Goal: Information Seeking & Learning: Learn about a topic

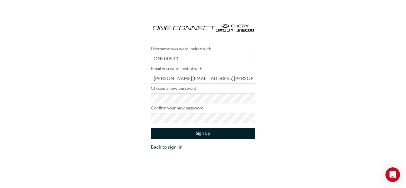
click at [186, 58] on input "ONE00530" at bounding box center [203, 59] width 104 height 10
drag, startPoint x: 186, startPoint y: 57, endPoint x: 142, endPoint y: 51, distance: 44.2
click at [142, 51] on div "Username you were invited with ONE00530 Email you were invited with [PERSON_NAM…" at bounding box center [203, 84] width 406 height 141
click at [165, 58] on input "ONE00530" at bounding box center [203, 59] width 104 height 10
click at [179, 58] on input "ONE00530" at bounding box center [203, 59] width 104 height 10
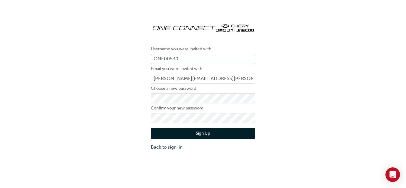
drag, startPoint x: 188, startPoint y: 58, endPoint x: 175, endPoint y: 56, distance: 12.5
click at [104, 81] on div "Username you were invited with ONE00530 Email you were invited with jim.carter@…" at bounding box center [203, 84] width 406 height 141
click at [204, 135] on button "Sign Up" at bounding box center [203, 132] width 104 height 11
click at [144, 113] on div "Username you were invited with ONE00530 Email you were invited with jim.carter@…" at bounding box center [203, 84] width 406 height 141
click at [106, 133] on div "Username you were invited with ONE00530 Email you were invited with jim.carter@…" at bounding box center [203, 84] width 406 height 141
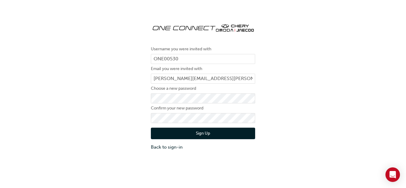
click at [202, 132] on button "Sign Up" at bounding box center [203, 132] width 104 height 11
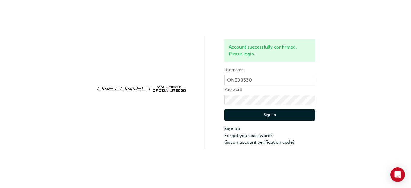
click at [262, 114] on button "Sign In" at bounding box center [269, 114] width 91 height 11
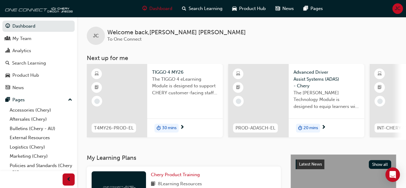
click at [175, 128] on span "30 mins" at bounding box center [169, 127] width 15 height 7
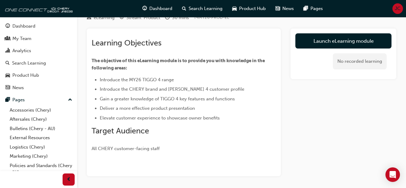
scroll to position [25, 0]
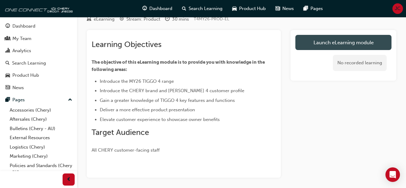
click at [339, 38] on link "Launch eLearning module" at bounding box center [344, 42] width 96 height 15
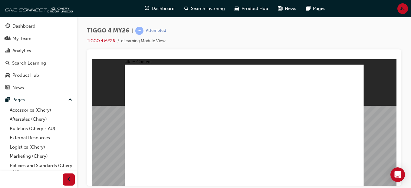
click at [69, 179] on span "prev-icon" at bounding box center [69, 179] width 5 height 8
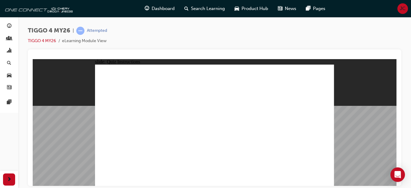
radio input "true"
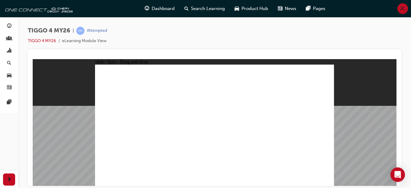
drag, startPoint x: 215, startPoint y: 103, endPoint x: 263, endPoint y: 129, distance: 54.3
drag, startPoint x: 215, startPoint y: 103, endPoint x: 262, endPoint y: 103, distance: 46.6
drag, startPoint x: 212, startPoint y: 102, endPoint x: 259, endPoint y: 148, distance: 65.7
drag, startPoint x: 163, startPoint y: 102, endPoint x: 162, endPoint y: 151, distance: 48.7
drag, startPoint x: 263, startPoint y: 102, endPoint x: 121, endPoint y: 150, distance: 149.5
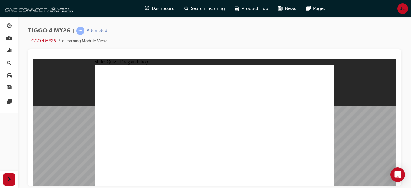
drag, startPoint x: 116, startPoint y: 101, endPoint x: 209, endPoint y: 149, distance: 105.1
drag, startPoint x: 303, startPoint y: 100, endPoint x: 303, endPoint y: 152, distance: 51.7
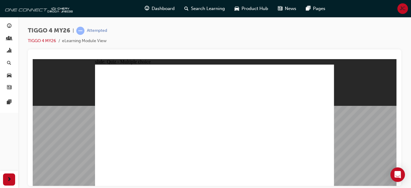
radio input "true"
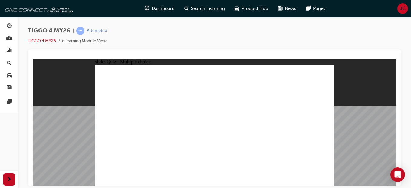
drag, startPoint x: 164, startPoint y: 122, endPoint x: 289, endPoint y: 121, distance: 124.7
drag, startPoint x: 171, startPoint y: 136, endPoint x: 299, endPoint y: 110, distance: 130.7
drag, startPoint x: 105, startPoint y: 138, endPoint x: 209, endPoint y: 99, distance: 111.2
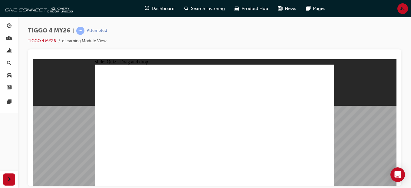
drag, startPoint x: 113, startPoint y: 125, endPoint x: 286, endPoint y: 125, distance: 173.1
click at [57, 143] on div "slide: Quiz - Drag and drop Rectangle 7 Rectangle 1 Tiggo 4 Petrol Tiggo 4 Hybr…" at bounding box center [215, 122] width 364 height 126
drag, startPoint x: 107, startPoint y: 150, endPoint x: 282, endPoint y: 140, distance: 174.9
drag, startPoint x: 168, startPoint y: 110, endPoint x: 227, endPoint y: 105, distance: 58.9
drag, startPoint x: 125, startPoint y: 112, endPoint x: 238, endPoint y: 131, distance: 115.1
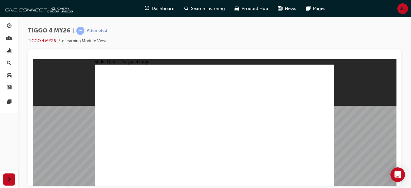
radio input "true"
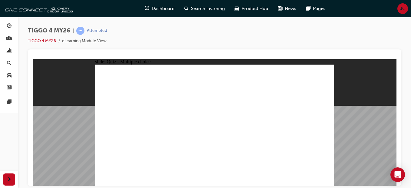
radio input "true"
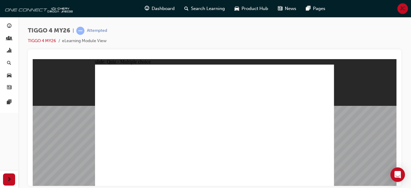
radio input "true"
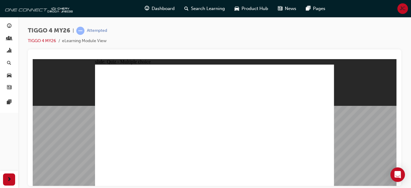
radio input "true"
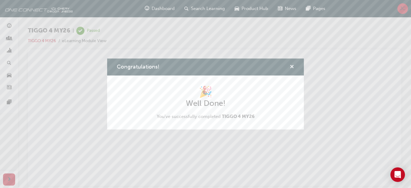
click at [293, 65] on span "cross-icon" at bounding box center [292, 66] width 5 height 5
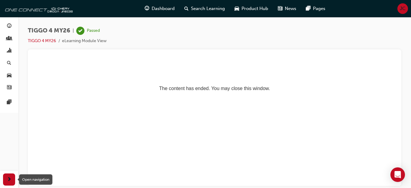
click at [10, 176] on span "next-icon" at bounding box center [9, 179] width 5 height 8
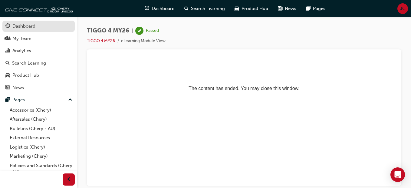
click at [24, 24] on div "Dashboard" at bounding box center [23, 26] width 23 height 7
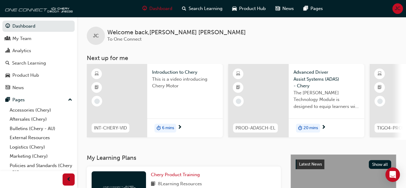
click at [166, 127] on span "6 mins" at bounding box center [168, 127] width 12 height 7
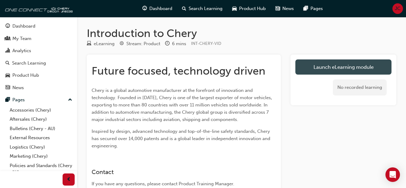
click at [326, 64] on link "Launch eLearning module" at bounding box center [344, 66] width 96 height 15
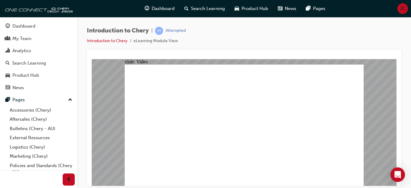
click at [232, 53] on div at bounding box center [244, 117] width 314 height 136
type input "311"
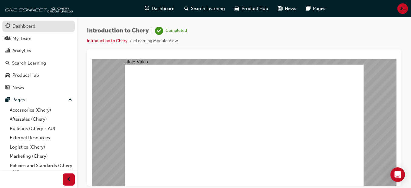
click at [25, 25] on div "Dashboard" at bounding box center [23, 26] width 23 height 7
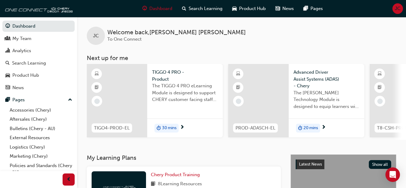
click at [168, 130] on span "30 mins" at bounding box center [169, 127] width 15 height 7
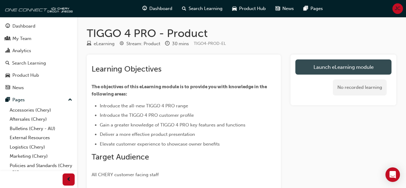
click at [327, 65] on link "Launch eLearning module" at bounding box center [344, 66] width 96 height 15
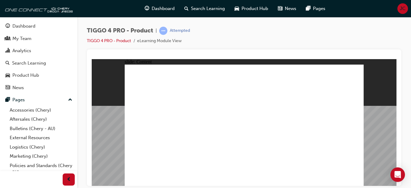
drag, startPoint x: 175, startPoint y: 150, endPoint x: 174, endPoint y: 138, distance: 12.8
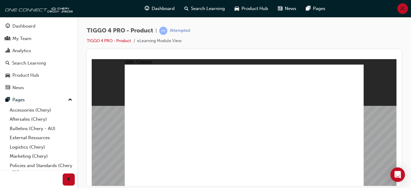
click at [65, 176] on div "button" at bounding box center [69, 179] width 12 height 12
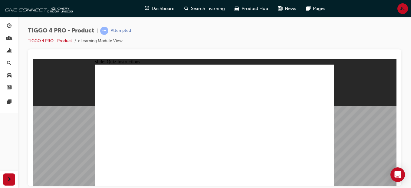
radio input "true"
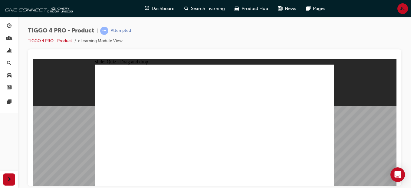
drag, startPoint x: 164, startPoint y: 104, endPoint x: 166, endPoint y: 156, distance: 51.5
drag, startPoint x: 257, startPoint y: 104, endPoint x: 116, endPoint y: 151, distance: 148.4
drag, startPoint x: 119, startPoint y: 101, endPoint x: 212, endPoint y: 150, distance: 105.6
drag, startPoint x: 212, startPoint y: 101, endPoint x: 256, endPoint y: 148, distance: 64.2
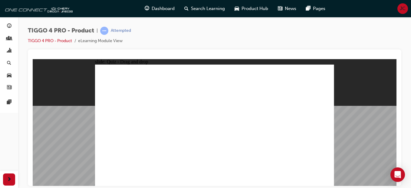
drag, startPoint x: 306, startPoint y: 102, endPoint x: 306, endPoint y: 150, distance: 48.1
radio input "true"
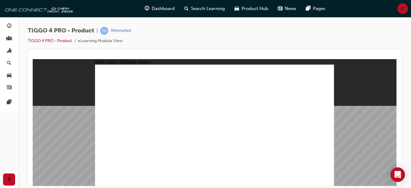
radio input "true"
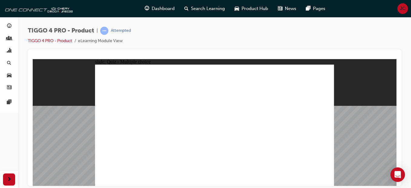
drag, startPoint x: 118, startPoint y: 112, endPoint x: 297, endPoint y: 90, distance: 180.5
drag, startPoint x: 170, startPoint y: 110, endPoint x: 232, endPoint y: 104, distance: 62.4
drag, startPoint x: 169, startPoint y: 121, endPoint x: 286, endPoint y: 98, distance: 119.0
drag, startPoint x: 118, startPoint y: 124, endPoint x: 293, endPoint y: 120, distance: 174.6
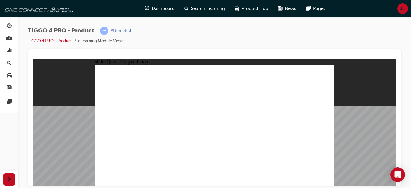
drag, startPoint x: 123, startPoint y: 136, endPoint x: 233, endPoint y: 114, distance: 112.6
drag, startPoint x: 165, startPoint y: 133, endPoint x: 294, endPoint y: 130, distance: 128.6
drag, startPoint x: 123, startPoint y: 147, endPoint x: 235, endPoint y: 115, distance: 116.9
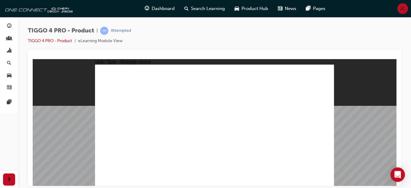
radio input "true"
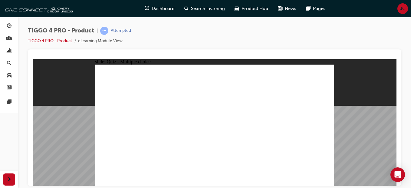
radio input "true"
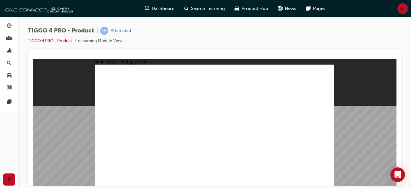
radio input "true"
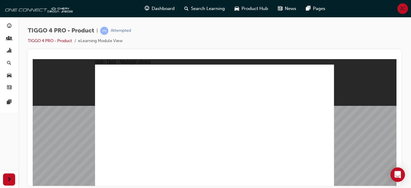
radio input "true"
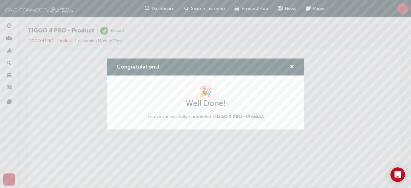
click at [291, 66] on span "cross-icon" at bounding box center [292, 66] width 5 height 5
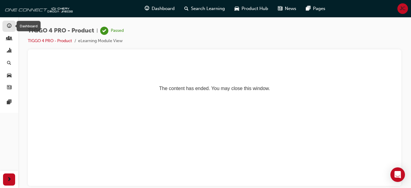
click at [8, 26] on span "guage-icon" at bounding box center [9, 26] width 5 height 5
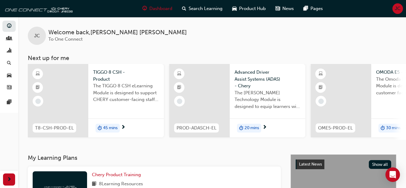
click at [109, 128] on span "45 mins" at bounding box center [110, 127] width 15 height 7
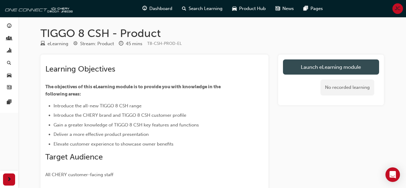
click at [297, 63] on link "Launch eLearning module" at bounding box center [331, 66] width 96 height 15
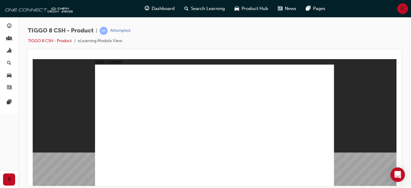
drag, startPoint x: 323, startPoint y: 113, endPoint x: 314, endPoint y: 136, distance: 23.9
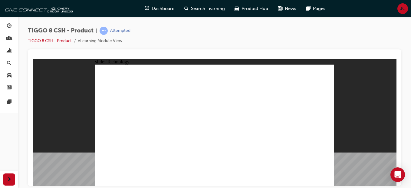
drag, startPoint x: 171, startPoint y: 139, endPoint x: 208, endPoint y: 141, distance: 37.0
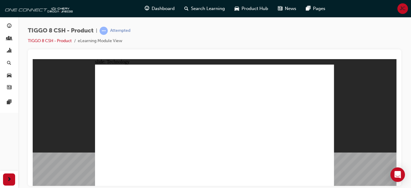
drag, startPoint x: 182, startPoint y: 133, endPoint x: 192, endPoint y: 90, distance: 44.3
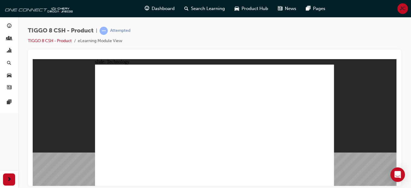
drag, startPoint x: 183, startPoint y: 88, endPoint x: 178, endPoint y: 159, distance: 71.9
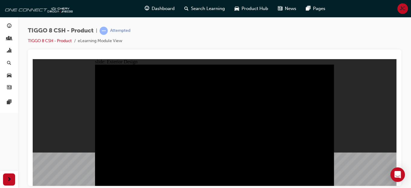
drag, startPoint x: 210, startPoint y: 116, endPoint x: 207, endPoint y: 118, distance: 3.4
type input "23"
drag, startPoint x: 108, startPoint y: 74, endPoint x: 151, endPoint y: 77, distance: 42.7
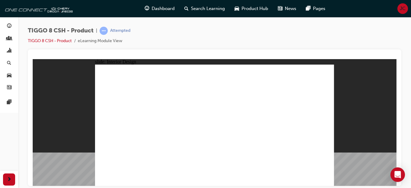
click at [33, 98] on html "slide: Interior Design 15.6'' Interactive Touch Screen Powered by a Qualcomm Sn…" at bounding box center [215, 122] width 364 height 126
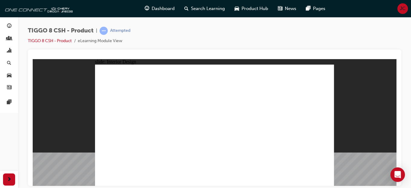
click at [228, 59] on html "slide: Interior Design T18FL4360.jpg : 360 degree image interaction. free explo…" at bounding box center [215, 122] width 364 height 126
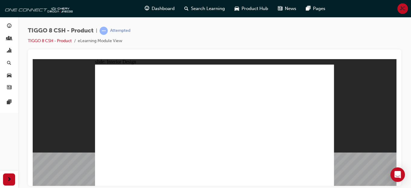
click at [70, 138] on div "slide: Interior Design T18FL4360.jpg : 360 degree image interaction. free explo…" at bounding box center [215, 122] width 364 height 126
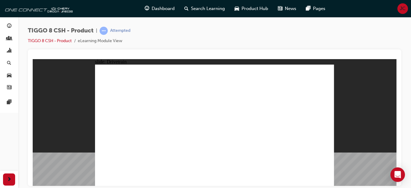
type input "24"
drag, startPoint x: 113, startPoint y: 118, endPoint x: 176, endPoint y: 118, distance: 63.2
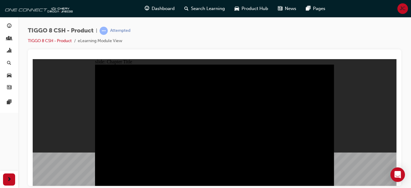
radio input "true"
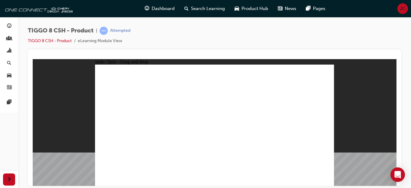
drag, startPoint x: 200, startPoint y: 72, endPoint x: 257, endPoint y: 126, distance: 78.8
drag, startPoint x: 279, startPoint y: 100, endPoint x: 306, endPoint y: 131, distance: 41.3
drag, startPoint x: 231, startPoint y: 102, endPoint x: 215, endPoint y: 128, distance: 31.1
drag, startPoint x: 305, startPoint y: 75, endPoint x: 107, endPoint y: 131, distance: 205.6
drag, startPoint x: 254, startPoint y: 77, endPoint x: 170, endPoint y: 132, distance: 100.2
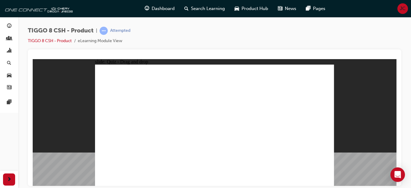
checkbox input "true"
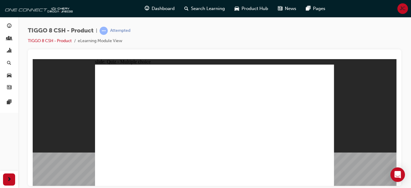
radio input "true"
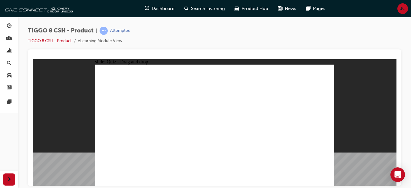
drag, startPoint x: 251, startPoint y: 73, endPoint x: 246, endPoint y: 146, distance: 73.7
drag, startPoint x: 252, startPoint y: 84, endPoint x: 243, endPoint y: 151, distance: 67.4
drag, startPoint x: 257, startPoint y: 93, endPoint x: 238, endPoint y: 159, distance: 68.7
drag, startPoint x: 297, startPoint y: 74, endPoint x: 264, endPoint y: 150, distance: 82.7
drag, startPoint x: 303, startPoint y: 84, endPoint x: 226, endPoint y: 153, distance: 103.4
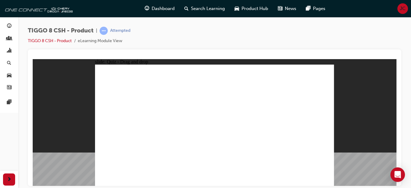
drag, startPoint x: 210, startPoint y: 73, endPoint x: 263, endPoint y: 153, distance: 95.6
drag, startPoint x: 206, startPoint y: 84, endPoint x: 222, endPoint y: 155, distance: 72.7
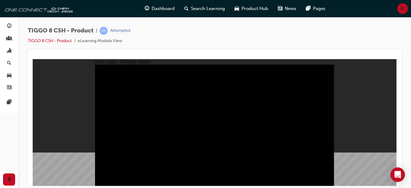
radio input "true"
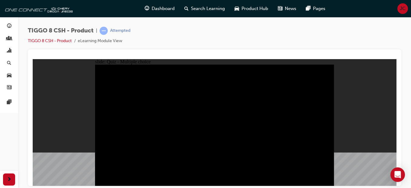
radio input "true"
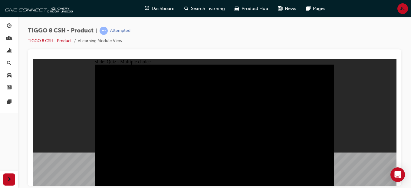
checkbox input "true"
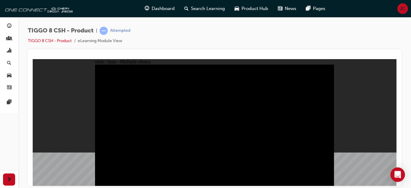
checkbox input "true"
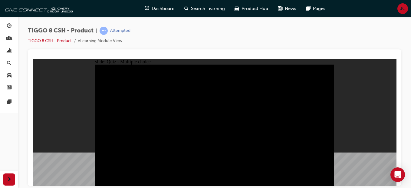
checkbox input "true"
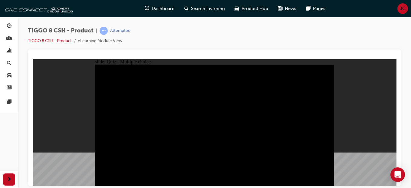
checkbox input "true"
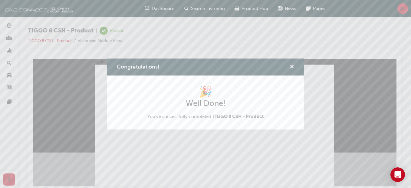
click at [290, 64] on span "cross-icon" at bounding box center [292, 66] width 5 height 5
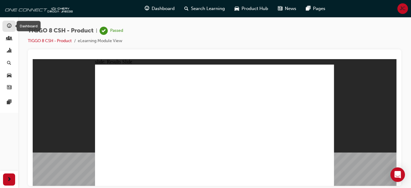
click at [9, 25] on span "guage-icon" at bounding box center [9, 26] width 5 height 5
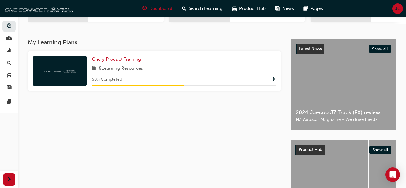
scroll to position [115, 0]
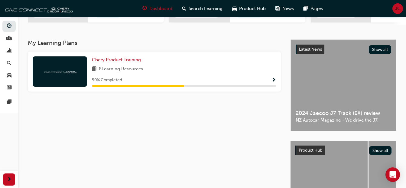
click at [341, 81] on div "Latest News Show all 2024 Jaecoo J7 Track (EX) review NZ Autocar Magazine - We …" at bounding box center [343, 85] width 105 height 91
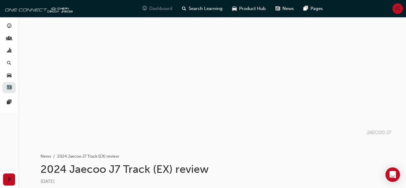
click at [159, 9] on span "Dashboard" at bounding box center [160, 8] width 23 height 7
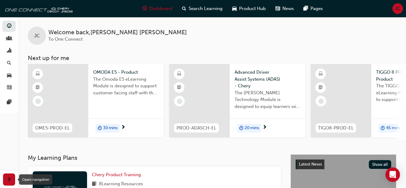
click at [6, 179] on div "button" at bounding box center [9, 179] width 12 height 12
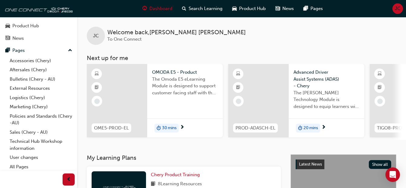
scroll to position [50, 0]
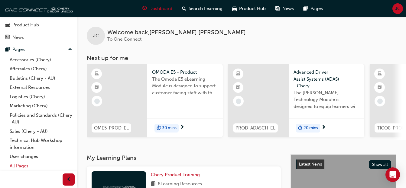
click at [17, 164] on link "All Pages" at bounding box center [40, 165] width 67 height 9
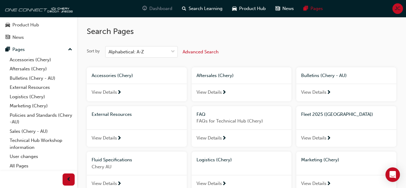
click at [152, 7] on span "Dashboard" at bounding box center [160, 8] width 23 height 7
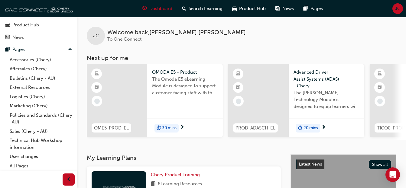
click at [169, 125] on span "30 mins" at bounding box center [169, 127] width 15 height 7
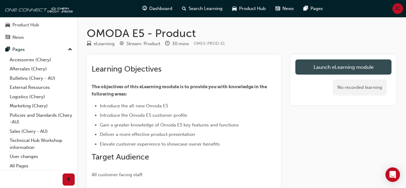
click at [323, 72] on link "Launch eLearning module" at bounding box center [344, 66] width 96 height 15
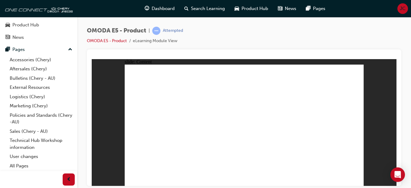
drag, startPoint x: 310, startPoint y: 146, endPoint x: 101, endPoint y: 92, distance: 216.4
click at [101, 92] on div "slide: Content Energy recovery can be linked to driving range modes with three …" at bounding box center [244, 122] width 305 height 126
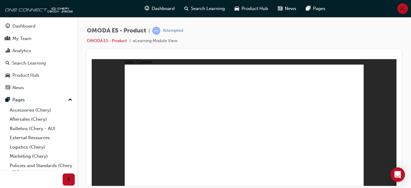
scroll to position [50, 0]
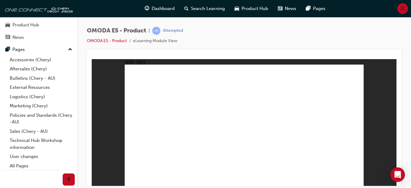
radio input "true"
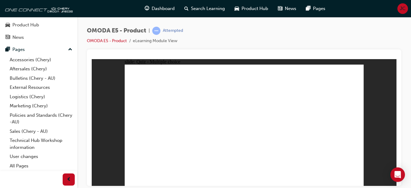
radio input "true"
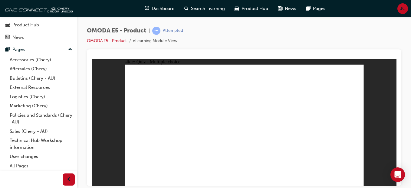
radio input "true"
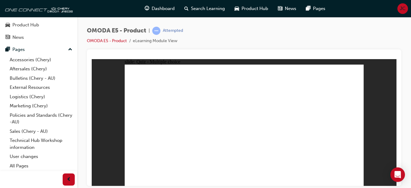
radio input "true"
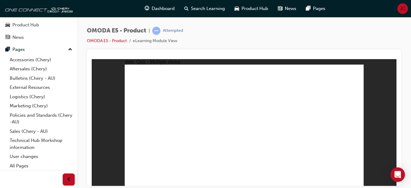
radio input "true"
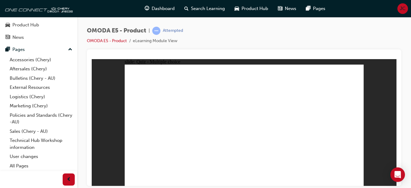
radio input "true"
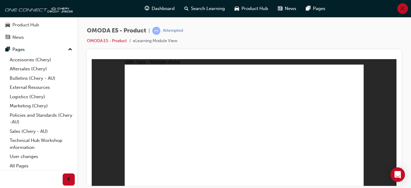
radio input "true"
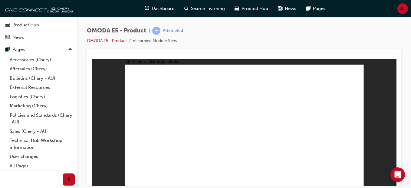
radio input "true"
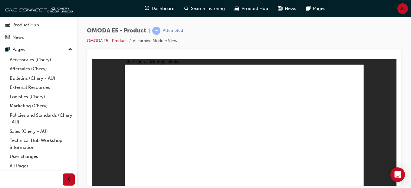
radio input "true"
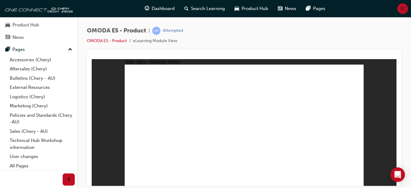
radio input "true"
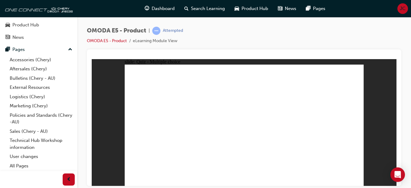
radio input "true"
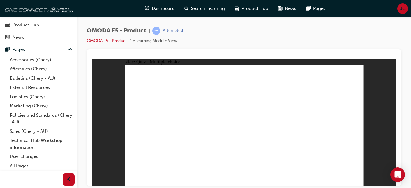
radio input "true"
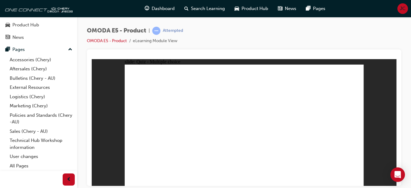
radio input "true"
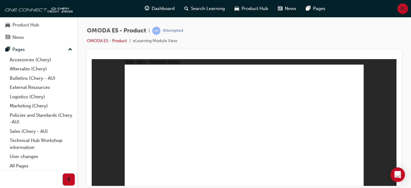
radio input "true"
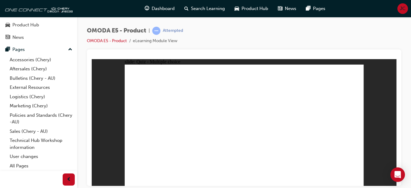
radio input "true"
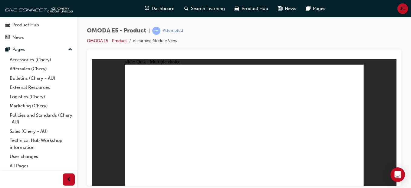
radio input "true"
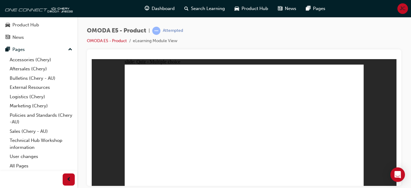
radio input "true"
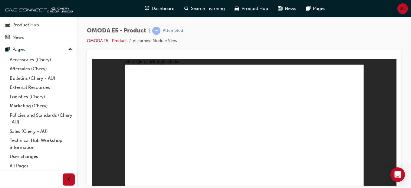
radio input "true"
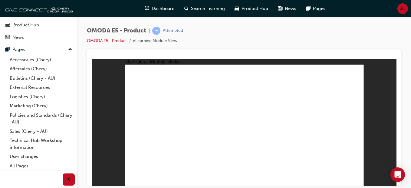
radio input "true"
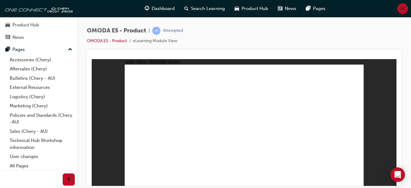
radio input "true"
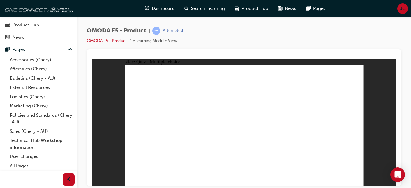
radio input "true"
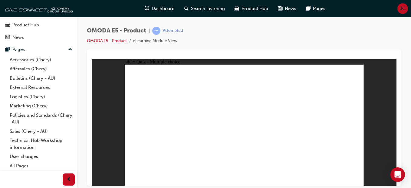
radio input "true"
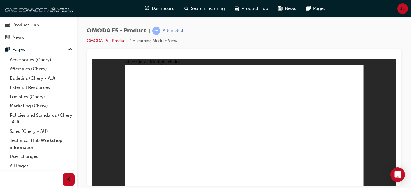
radio input "true"
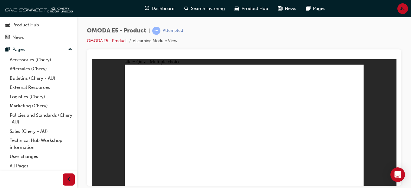
radio input "true"
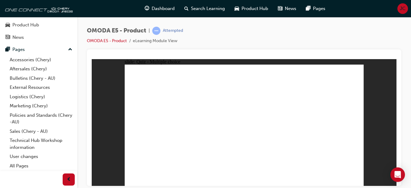
radio input "true"
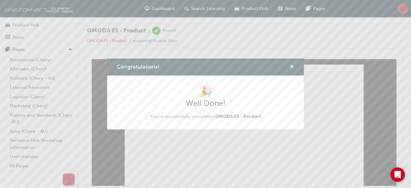
click at [292, 66] on span "cross-icon" at bounding box center [292, 66] width 5 height 5
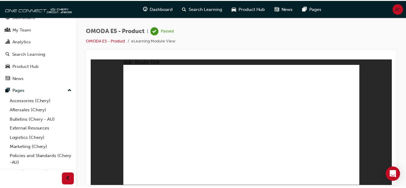
scroll to position [0, 0]
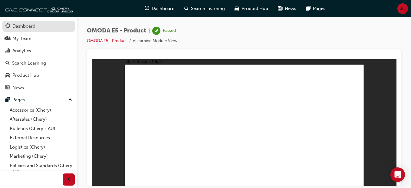
click at [23, 27] on div "Dashboard" at bounding box center [23, 26] width 23 height 7
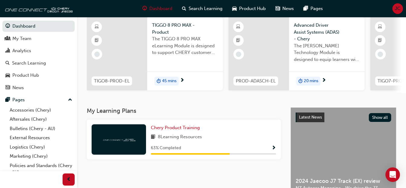
scroll to position [61, 0]
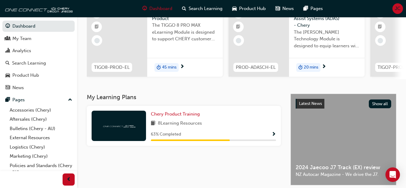
click at [274, 135] on span "Show Progress" at bounding box center [274, 134] width 5 height 5
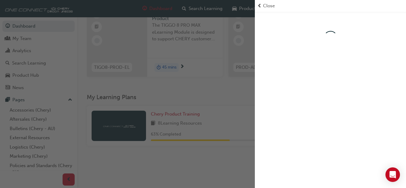
click at [274, 135] on div at bounding box center [330, 119] width 151 height 217
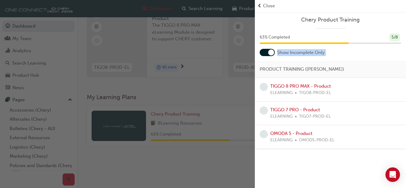
click at [266, 4] on span "Close" at bounding box center [269, 5] width 12 height 7
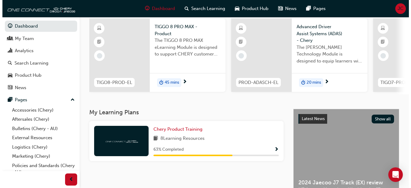
scroll to position [0, 0]
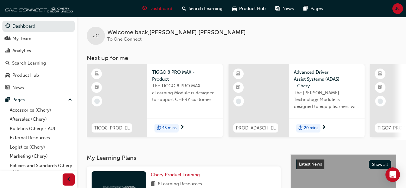
click at [165, 126] on span "45 mins" at bounding box center [169, 127] width 15 height 7
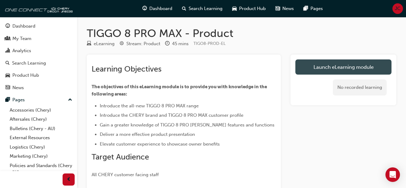
click at [325, 65] on link "Launch eLearning module" at bounding box center [344, 66] width 96 height 15
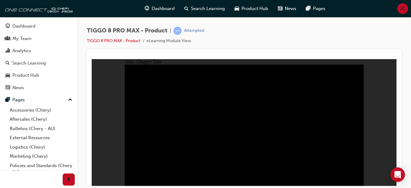
radio input "true"
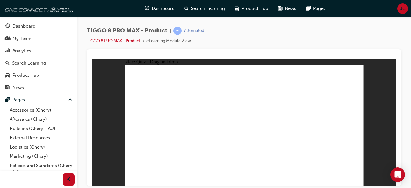
drag, startPoint x: 290, startPoint y: 74, endPoint x: 203, endPoint y: 127, distance: 102.5
drag, startPoint x: 246, startPoint y: 98, endPoint x: 232, endPoint y: 125, distance: 30.7
drag, startPoint x: 300, startPoint y: 91, endPoint x: 329, endPoint y: 125, distance: 44.2
drag, startPoint x: 224, startPoint y: 72, endPoint x: 280, endPoint y: 126, distance: 77.4
drag, startPoint x: 323, startPoint y: 77, endPoint x: 143, endPoint y: 131, distance: 189.0
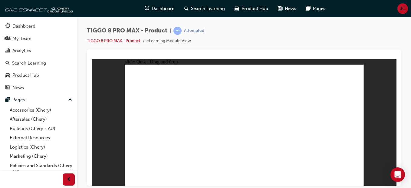
checkbox input "true"
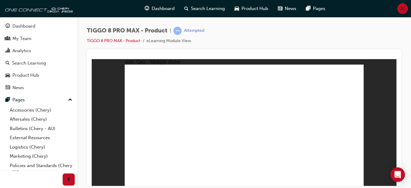
checkbox input "true"
radio input "true"
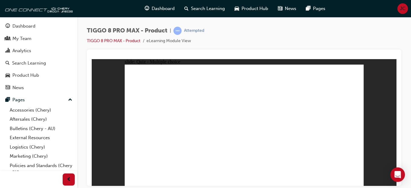
drag, startPoint x: 246, startPoint y: 75, endPoint x: 286, endPoint y: 153, distance: 87.0
drag, startPoint x: 284, startPoint y: 83, endPoint x: 258, endPoint y: 146, distance: 67.8
drag, startPoint x: 290, startPoint y: 77, endPoint x: 257, endPoint y: 157, distance: 86.7
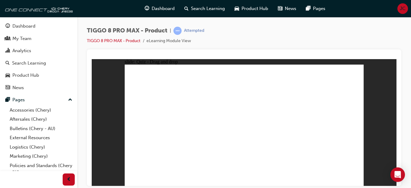
drag, startPoint x: 240, startPoint y: 84, endPoint x: 297, endPoint y: 141, distance: 80.9
drag, startPoint x: 327, startPoint y: 84, endPoint x: 279, endPoint y: 147, distance: 79.1
drag, startPoint x: 330, startPoint y: 76, endPoint x: 296, endPoint y: 152, distance: 83.3
drag, startPoint x: 285, startPoint y: 94, endPoint x: 273, endPoint y: 153, distance: 60.5
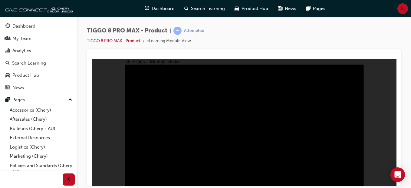
radio input "true"
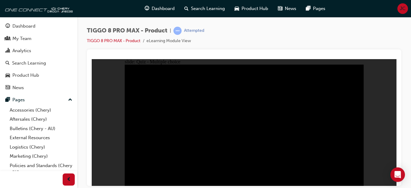
radio input "true"
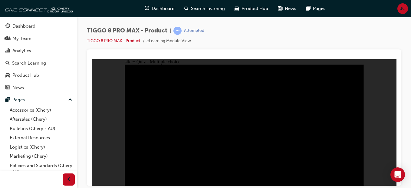
checkbox input "true"
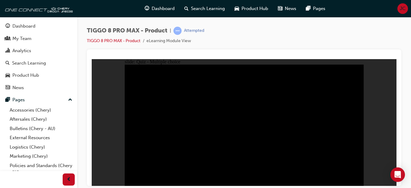
checkbox input "true"
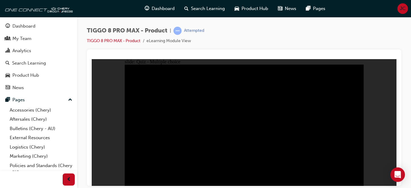
checkbox input "true"
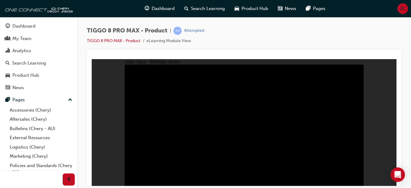
checkbox input "true"
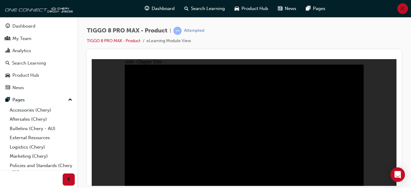
radio input "true"
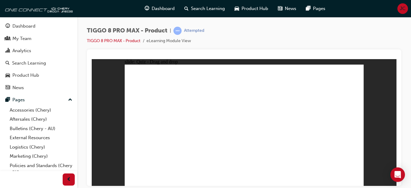
drag, startPoint x: 233, startPoint y: 72, endPoint x: 244, endPoint y: 132, distance: 61.5
drag, startPoint x: 311, startPoint y: 95, endPoint x: 336, endPoint y: 121, distance: 36.8
drag, startPoint x: 241, startPoint y: 125, endPoint x: 288, endPoint y: 123, distance: 47.2
drag, startPoint x: 264, startPoint y: 98, endPoint x: 243, endPoint y: 133, distance: 41.1
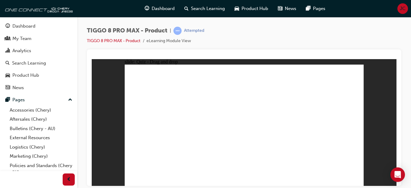
drag, startPoint x: 284, startPoint y: 70, endPoint x: 200, endPoint y: 125, distance: 99.9
drag, startPoint x: 335, startPoint y: 77, endPoint x: 149, endPoint y: 128, distance: 192.7
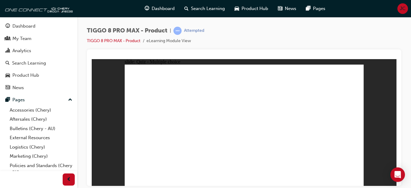
checkbox input "true"
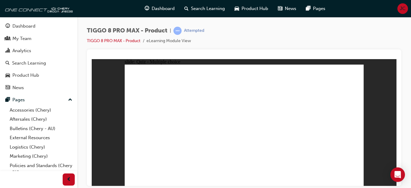
radio input "true"
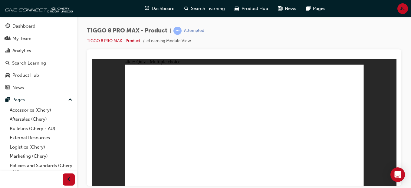
drag, startPoint x: 234, startPoint y: 74, endPoint x: 258, endPoint y: 137, distance: 68.1
drag, startPoint x: 241, startPoint y: 82, endPoint x: 257, endPoint y: 134, distance: 54.2
drag, startPoint x: 285, startPoint y: 75, endPoint x: 269, endPoint y: 150, distance: 76.5
drag, startPoint x: 286, startPoint y: 80, endPoint x: 288, endPoint y: 118, distance: 37.3
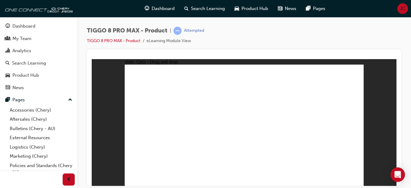
drag, startPoint x: 284, startPoint y: 81, endPoint x: 286, endPoint y: 145, distance: 64.2
drag, startPoint x: 284, startPoint y: 91, endPoint x: 267, endPoint y: 155, distance: 66.0
drag, startPoint x: 321, startPoint y: 95, endPoint x: 296, endPoint y: 147, distance: 57.8
drag, startPoint x: 323, startPoint y: 84, endPoint x: 278, endPoint y: 155, distance: 83.7
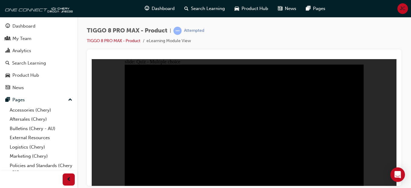
radio input "true"
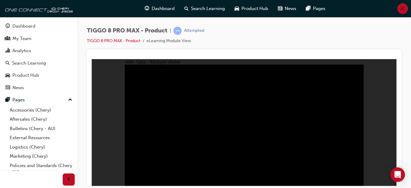
radio input "true"
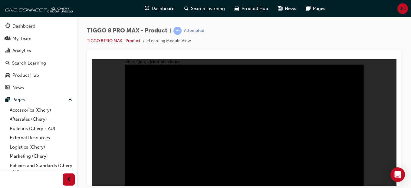
checkbox input "true"
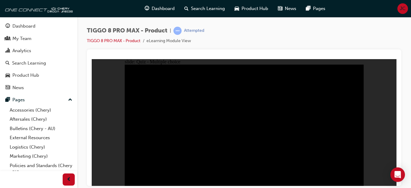
checkbox input "true"
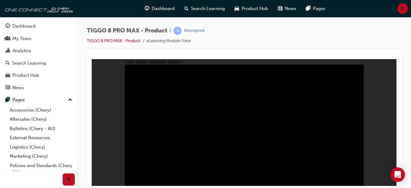
checkbox input "true"
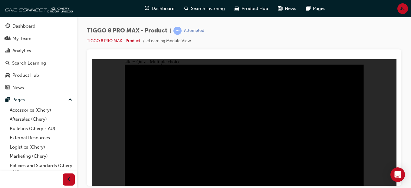
checkbox input "true"
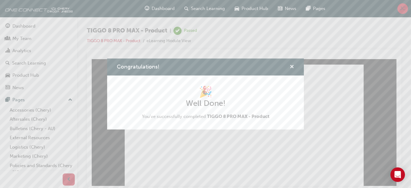
click at [290, 65] on span "cross-icon" at bounding box center [292, 66] width 5 height 5
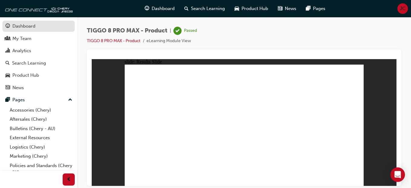
click at [29, 26] on div "Dashboard" at bounding box center [23, 26] width 23 height 7
